Goal: Find specific page/section: Find specific page/section

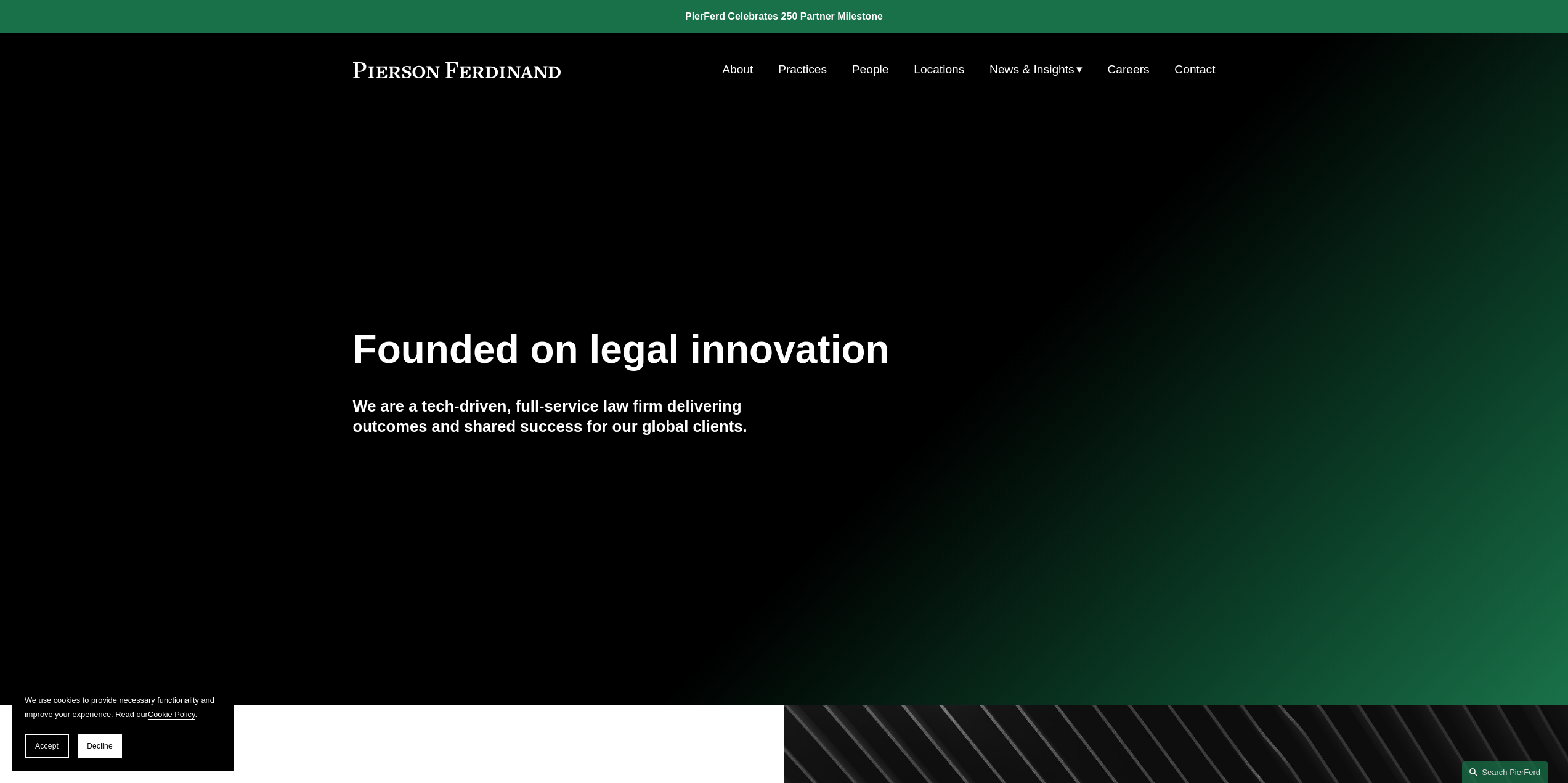
click at [944, 67] on link "Locations" at bounding box center [939, 69] width 51 height 23
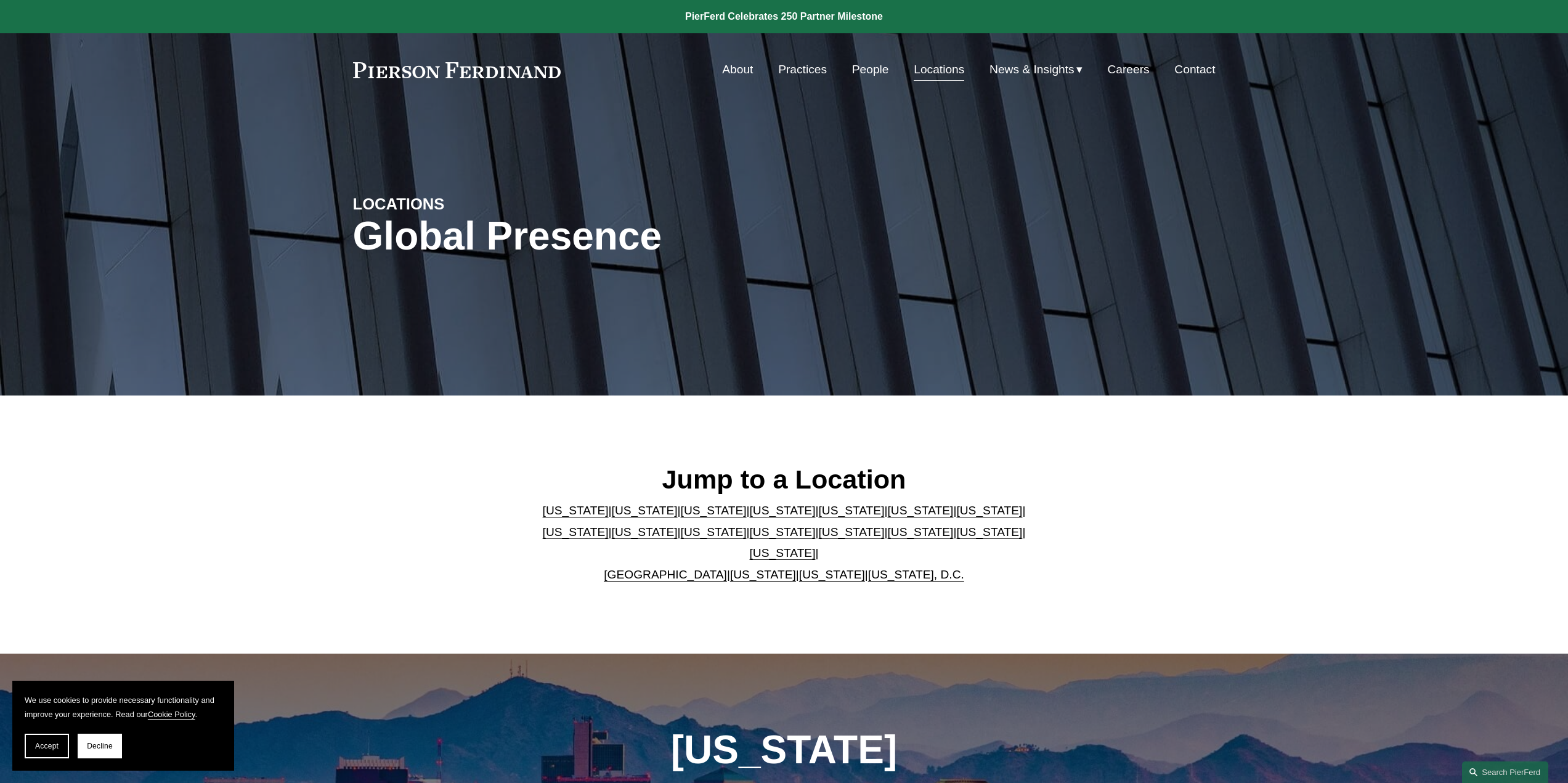
click at [887, 538] on link "[US_STATE]" at bounding box center [920, 532] width 66 height 13
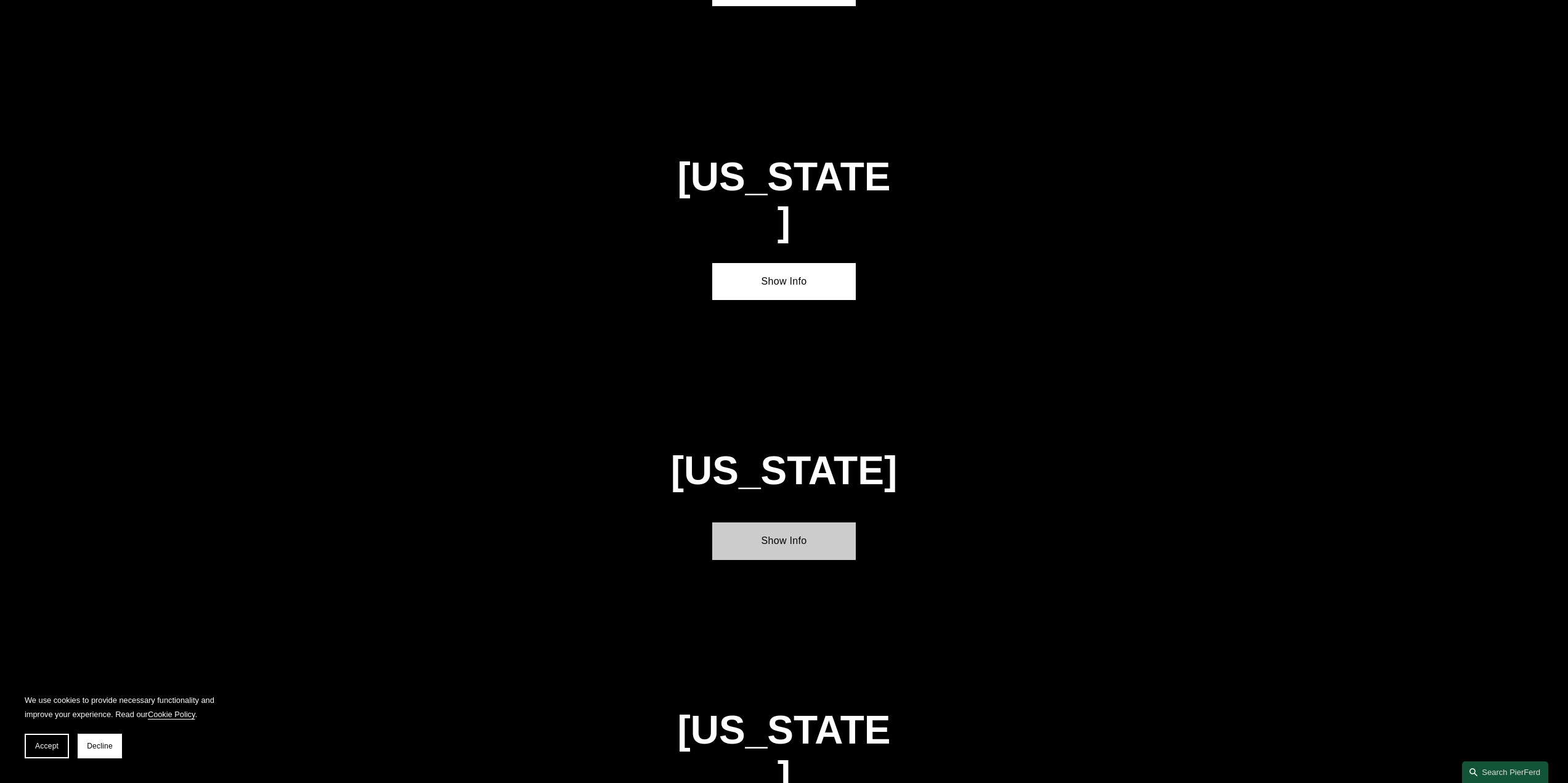
scroll to position [3769, 0]
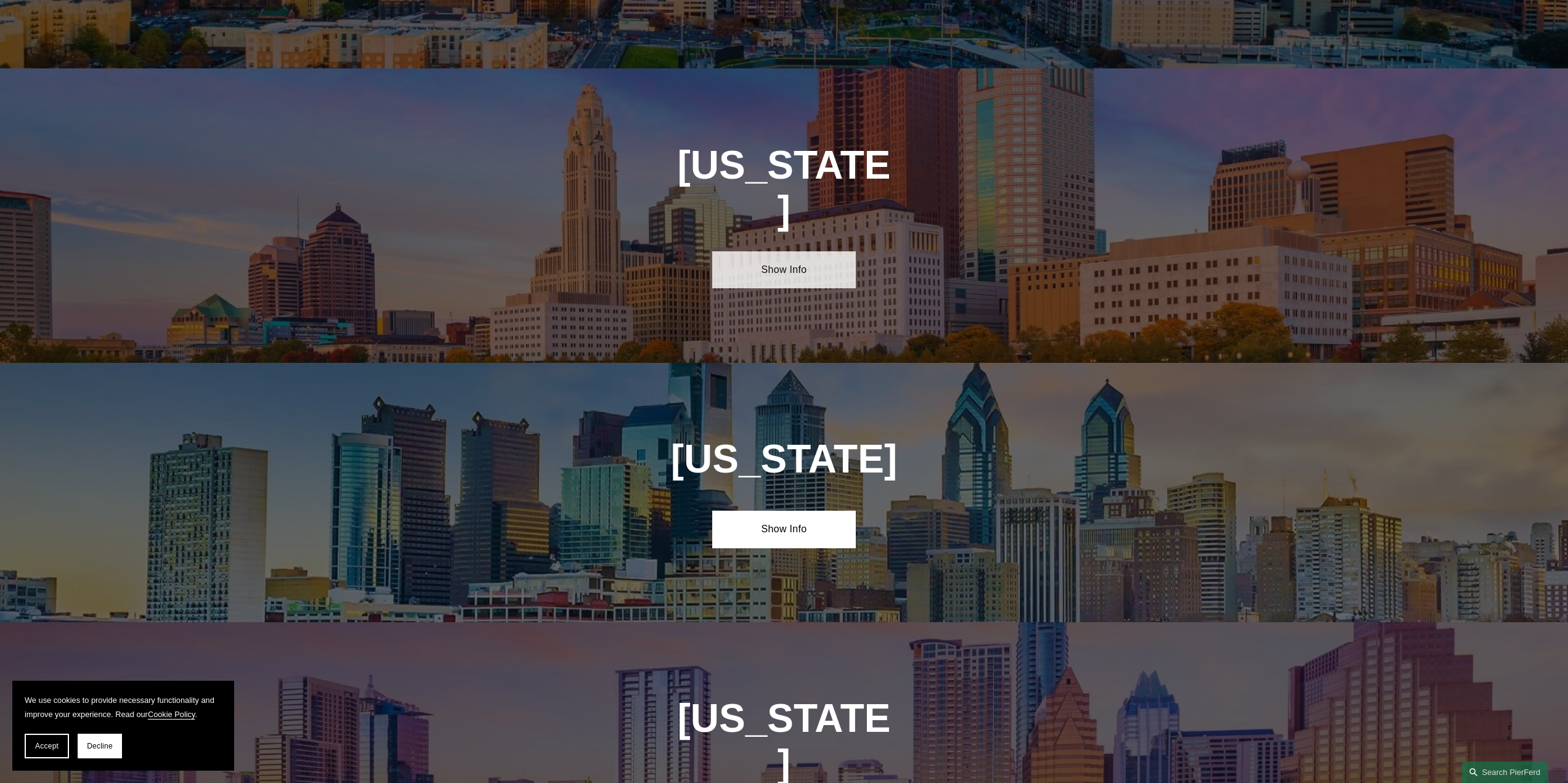
click at [788, 251] on link "Show Info" at bounding box center [784, 269] width 143 height 37
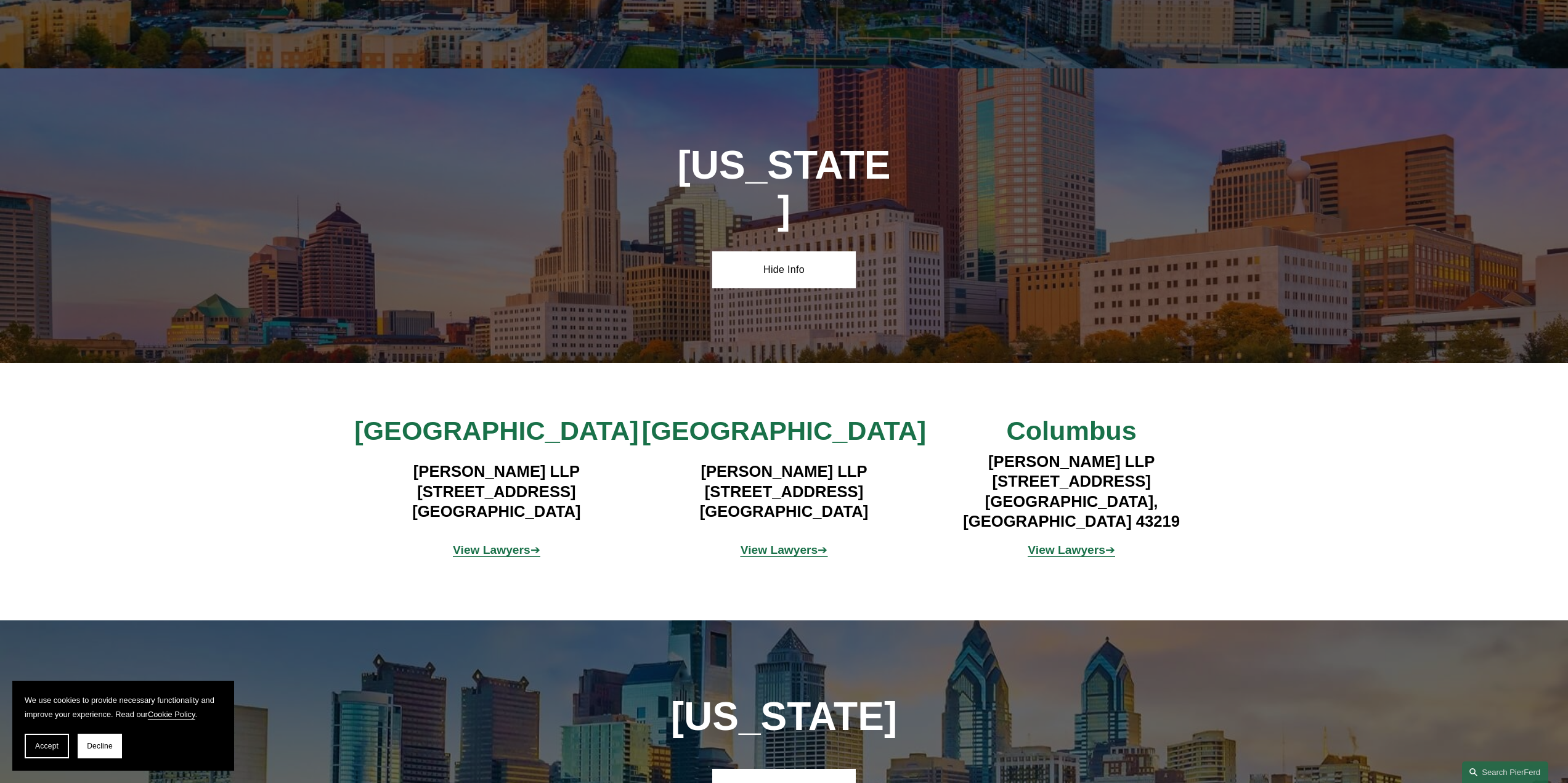
click at [776, 543] on strong "View Lawyers" at bounding box center [780, 550] width 77 height 13
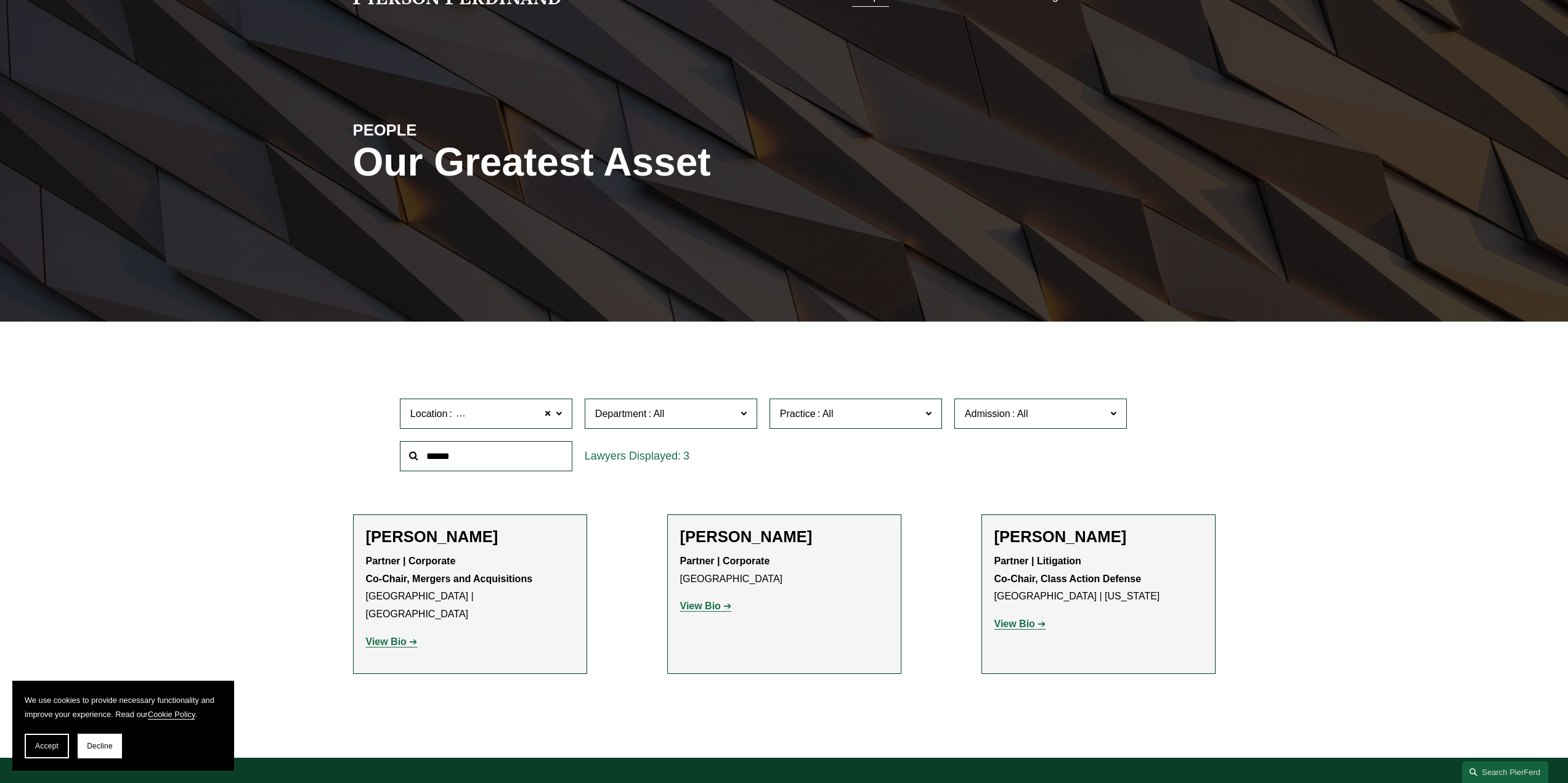
scroll to position [61, 0]
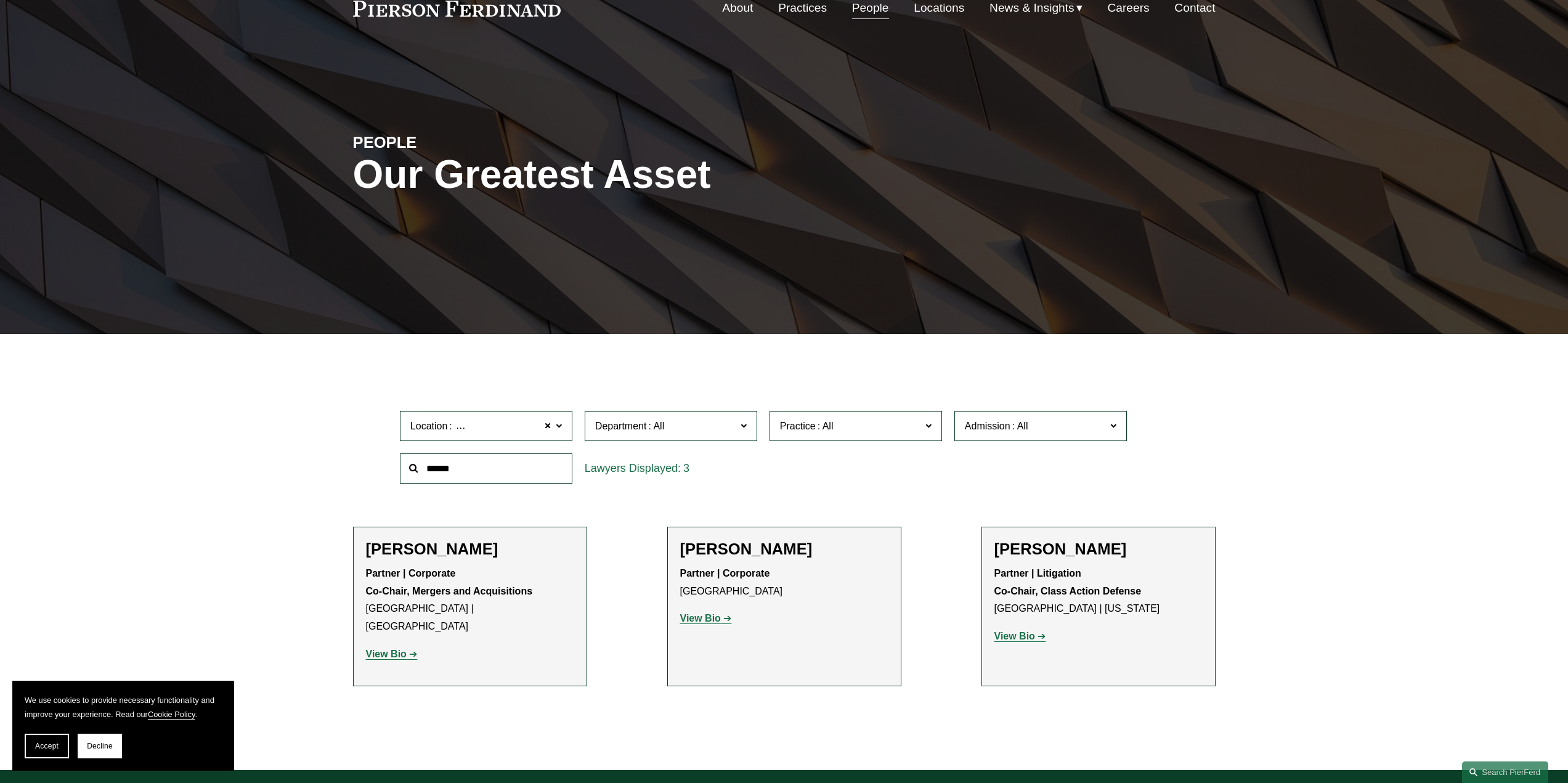
click at [1017, 640] on strong "View Bio" at bounding box center [1015, 636] width 41 height 11
